Goal: Task Accomplishment & Management: Use online tool/utility

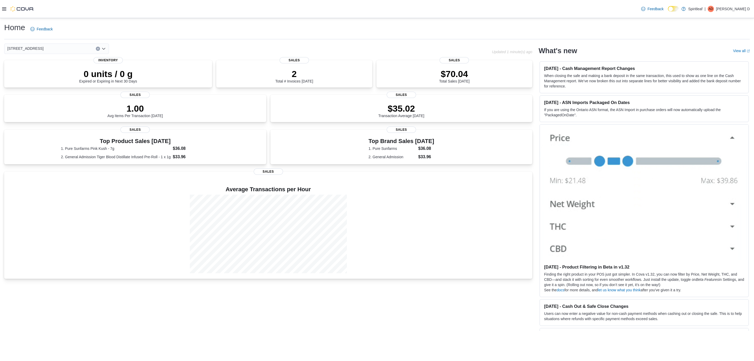
click at [5, 10] on icon at bounding box center [4, 9] width 4 height 4
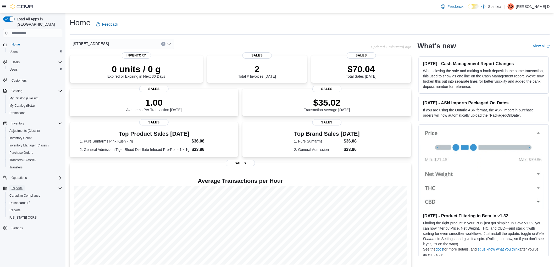
drag, startPoint x: 447, startPoint y: 7, endPoint x: 21, endPoint y: 184, distance: 460.2
click at [21, 186] on span "Reports" at bounding box center [17, 188] width 11 height 4
click at [12, 208] on span "Reports" at bounding box center [14, 210] width 11 height 4
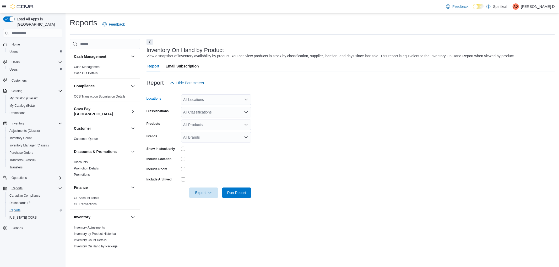
drag, startPoint x: 449, startPoint y: 6, endPoint x: 205, endPoint y: 100, distance: 261.8
click at [205, 100] on div "All Locations" at bounding box center [216, 100] width 70 height 10
type input "***"
click at [210, 108] on span "269 - Gateway Blvd (Edmonton)" at bounding box center [218, 108] width 36 height 5
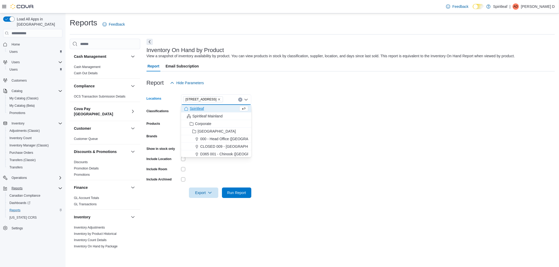
click at [320, 122] on form "Locations 269 - Gateway Blvd (Edmonton) Combo box. Selected. 269 - Gateway Blvd…" at bounding box center [350, 143] width 408 height 110
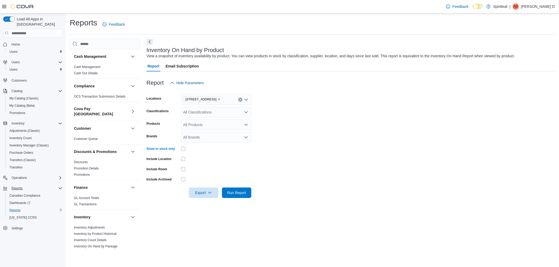
click at [204, 140] on div "All Brands" at bounding box center [216, 137] width 70 height 10
type input "*****"
click at [197, 146] on span "Proofly" at bounding box center [216, 146] width 64 height 5
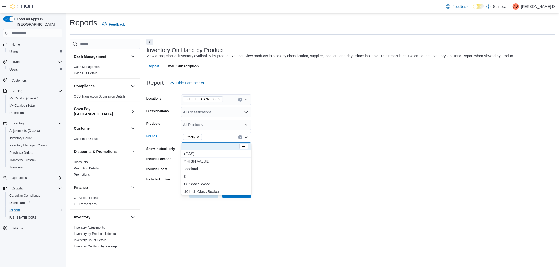
drag, startPoint x: 338, startPoint y: 153, endPoint x: 284, endPoint y: 176, distance: 58.9
click at [334, 155] on form "Locations 269 - Gateway Blvd (Edmonton) Classifications All Classifications Pro…" at bounding box center [350, 143] width 408 height 110
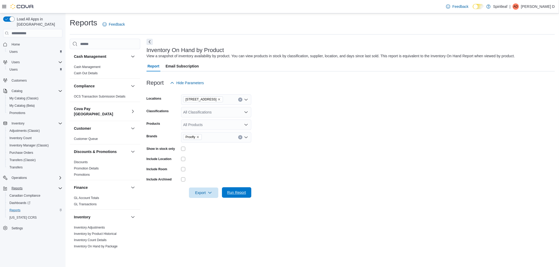
click at [238, 191] on span "Run Report" at bounding box center [236, 192] width 19 height 5
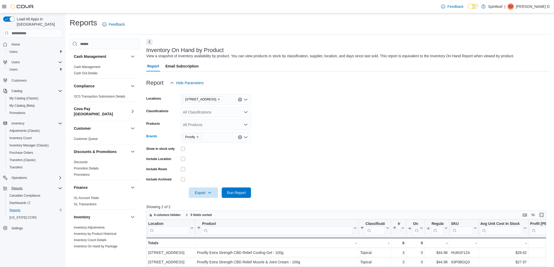
click at [198, 138] on icon "Remove Proofly from selection in this group" at bounding box center [198, 137] width 2 height 2
type input "****"
click at [197, 145] on span "Proofly" at bounding box center [216, 146] width 64 height 5
drag, startPoint x: 329, startPoint y: 163, endPoint x: 273, endPoint y: 168, distance: 56.0
click at [329, 163] on form "Locations 269 - Gateway Blvd (Edmonton) Classifications All Classifications Pro…" at bounding box center [348, 143] width 404 height 110
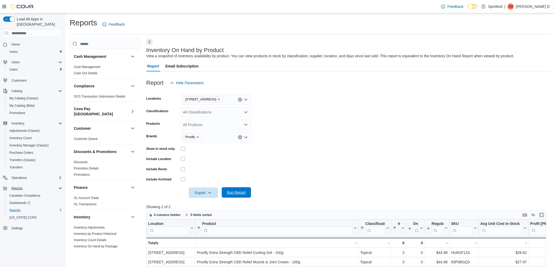
click at [232, 190] on span "Run Report" at bounding box center [236, 193] width 23 height 10
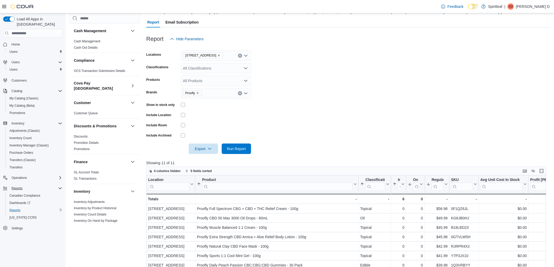
scroll to position [16, 0]
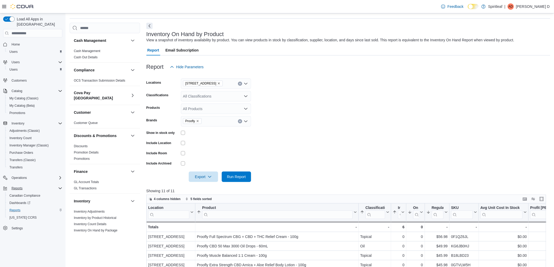
click at [198, 120] on icon "Remove Proofly from selection in this group" at bounding box center [197, 121] width 3 height 3
type input "**********"
drag, startPoint x: 204, startPoint y: 133, endPoint x: 289, endPoint y: 131, distance: 84.9
click at [205, 133] on button "Contraband" at bounding box center [216, 131] width 70 height 8
click at [289, 131] on form "Locations 269 - Gateway Blvd (Edmonton) Classifications All Classifications Pro…" at bounding box center [348, 127] width 404 height 110
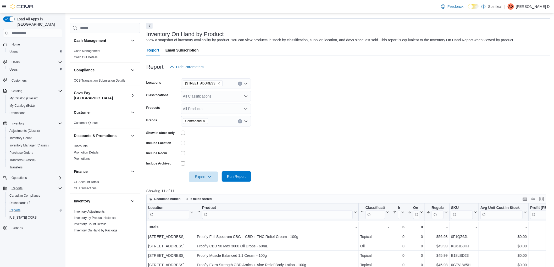
click at [240, 173] on span "Run Report" at bounding box center [236, 177] width 23 height 10
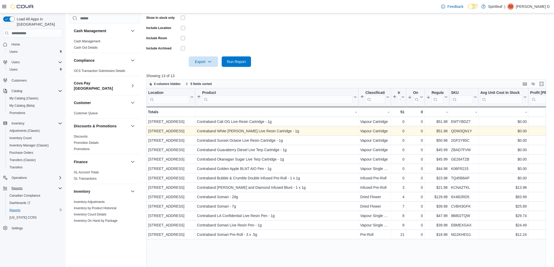
scroll to position [161, 0]
